Goal: Navigation & Orientation: Find specific page/section

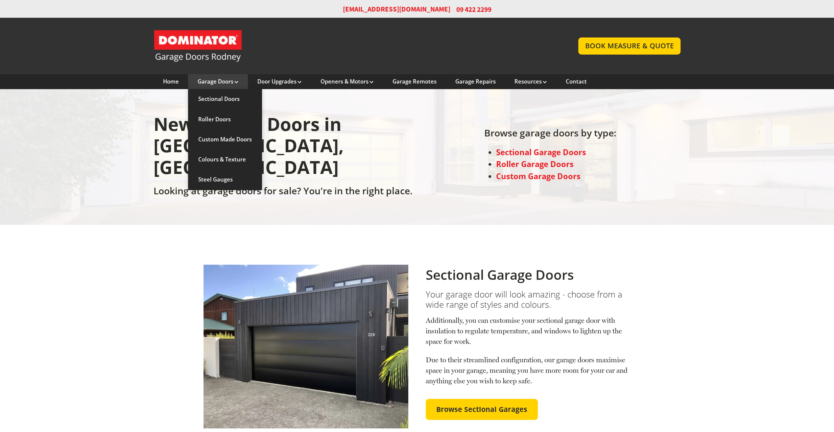
click at [238, 78] on link "Garage Doors" at bounding box center [217, 81] width 41 height 7
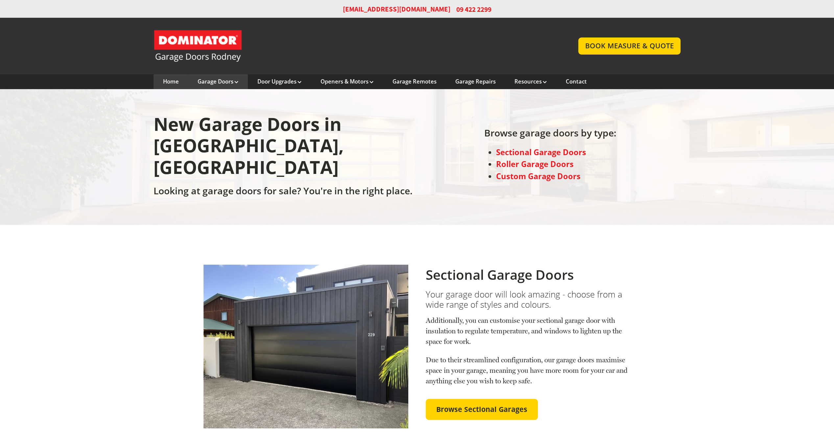
click at [171, 74] on div "Home" at bounding box center [171, 81] width 35 height 15
click at [172, 78] on div "Home" at bounding box center [171, 81] width 35 height 15
click at [168, 85] on link "Home" at bounding box center [171, 81] width 16 height 7
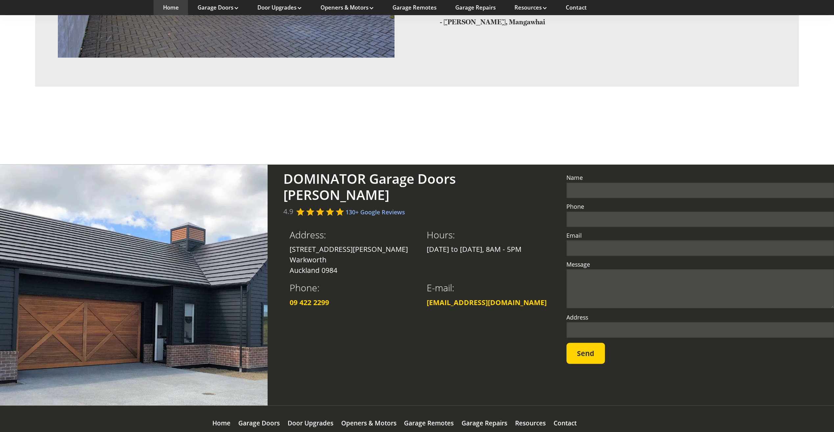
scroll to position [1434, 0]
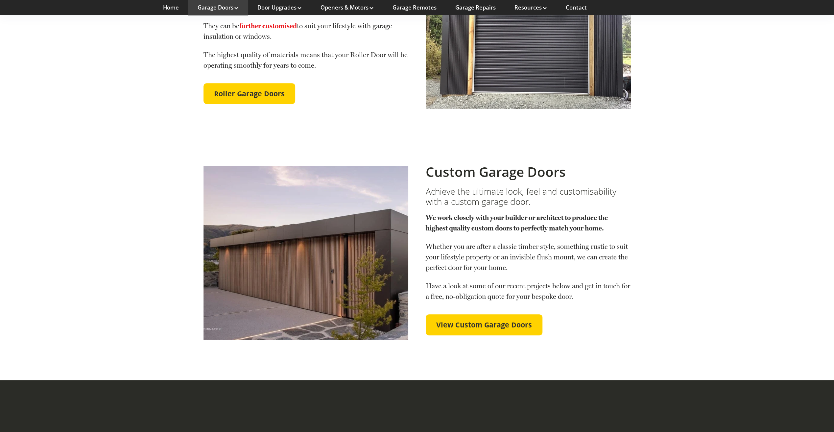
scroll to position [526, 0]
